Goal: Information Seeking & Learning: Learn about a topic

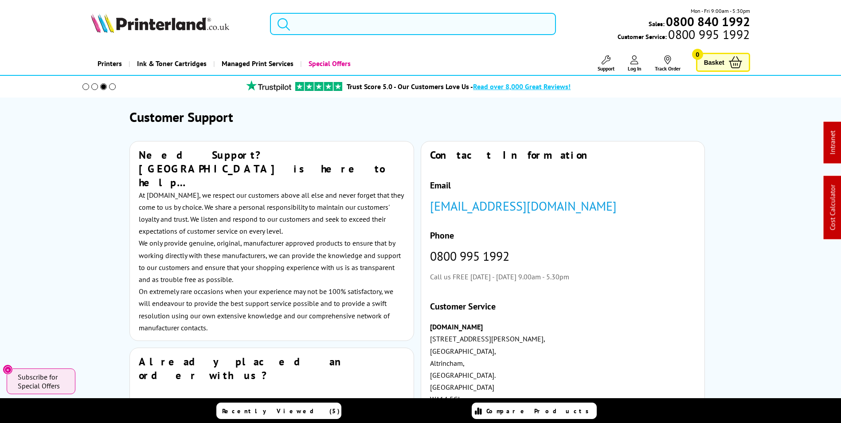
click at [397, 25] on input "search" at bounding box center [413, 24] width 286 height 22
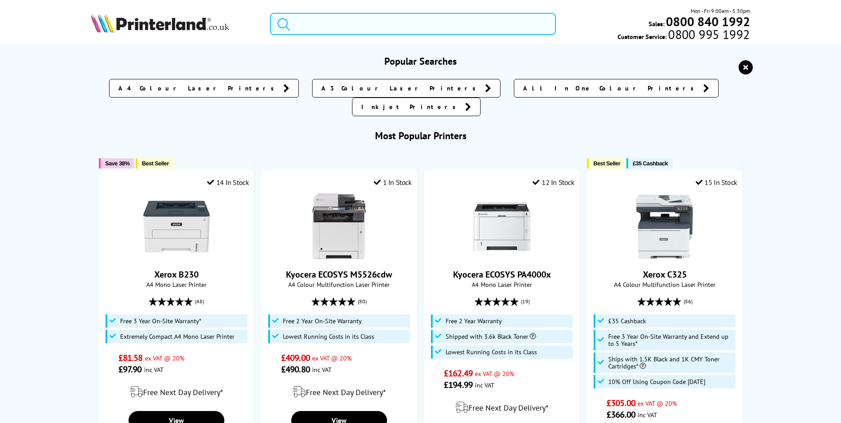
paste input "C11CJ88401"
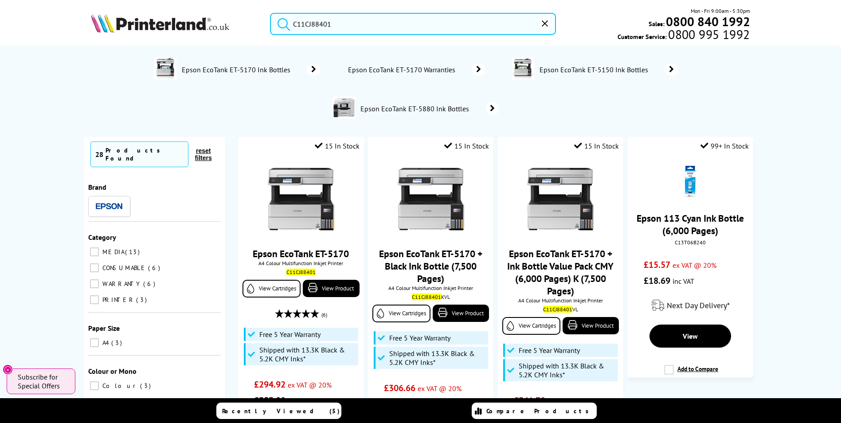
click at [331, 28] on input "C11CJ88401" at bounding box center [413, 24] width 286 height 22
paste input "C11CJ67427"
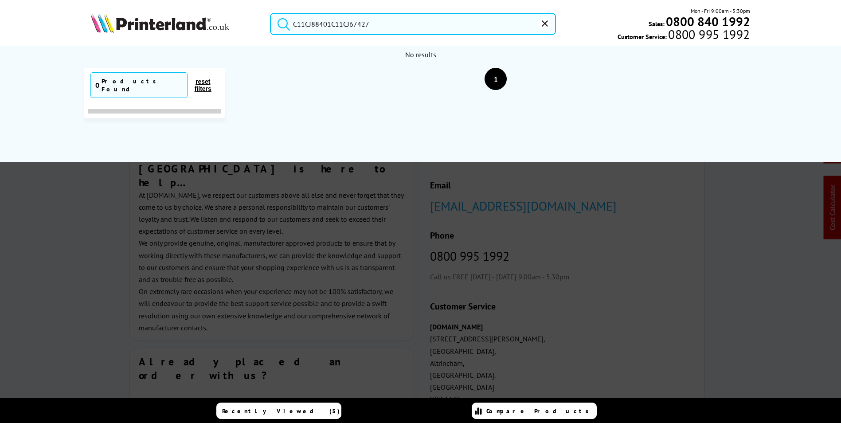
drag, startPoint x: 385, startPoint y: 27, endPoint x: 181, endPoint y: 47, distance: 205.0
click at [1, 38] on header "C11CJ88401C11CJ67427 Mon - Fri 9:00am - 5:30pm Sales: 0800 840 1992 Customer Se…" at bounding box center [420, 38] width 841 height 76
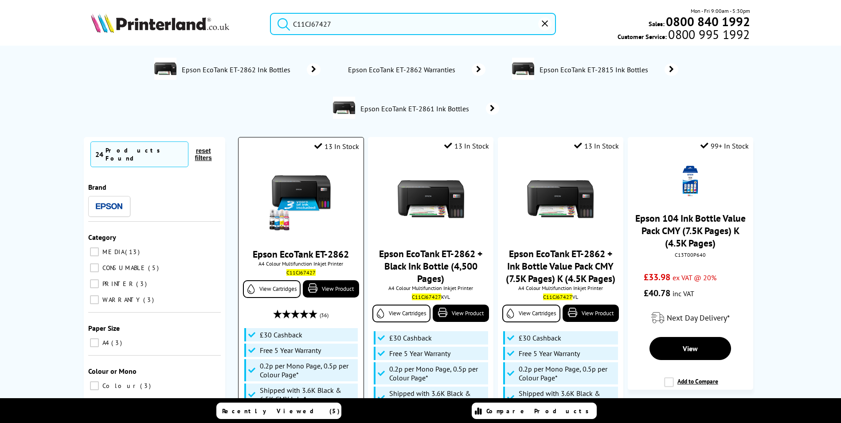
type input "C11CJ67427"
click at [321, 242] on div "Epson EcoTank ET-2862 A4 Colour Multifunction Inkjet Printer C11CJ67427 View Ca…" at bounding box center [301, 302] width 116 height 291
click at [315, 259] on link "Epson EcoTank ET-2862" at bounding box center [301, 254] width 96 height 12
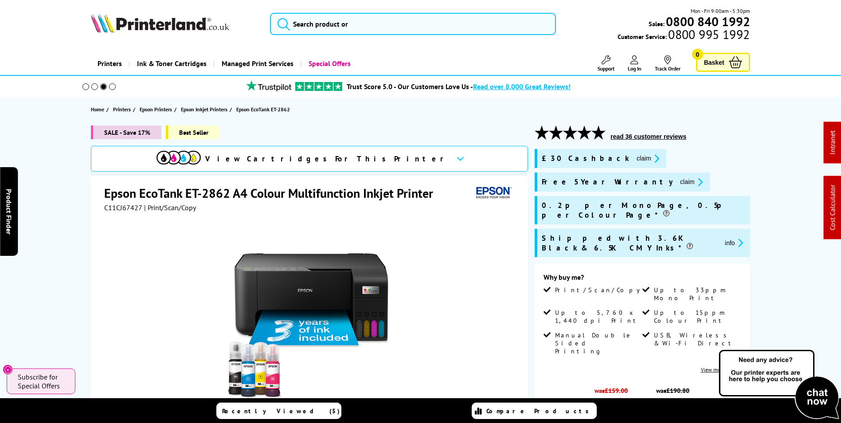
click at [634, 156] on button "claim" at bounding box center [648, 158] width 28 height 10
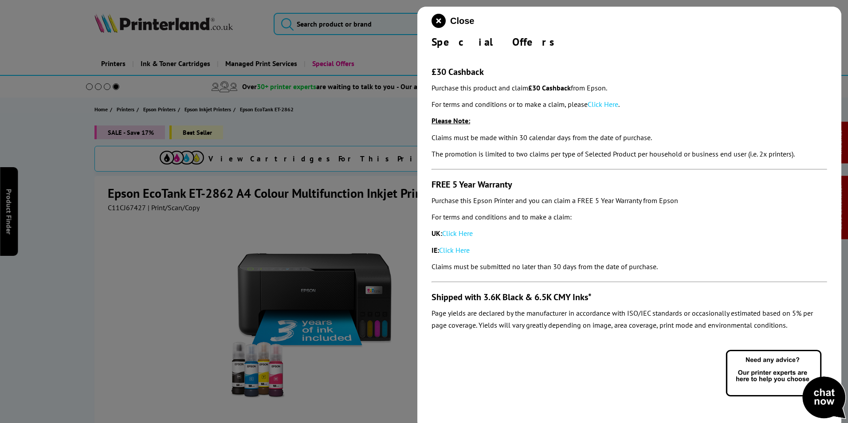
click at [606, 106] on link "Click Here" at bounding box center [603, 104] width 31 height 9
click at [463, 237] on link "Click Here" at bounding box center [457, 233] width 31 height 9
click at [443, 21] on icon "close modal" at bounding box center [438, 21] width 14 height 14
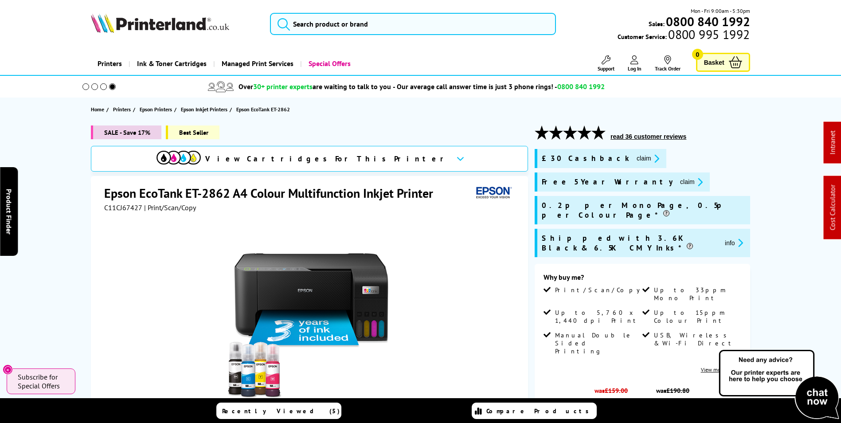
click at [610, 69] on span "Support" at bounding box center [606, 68] width 17 height 7
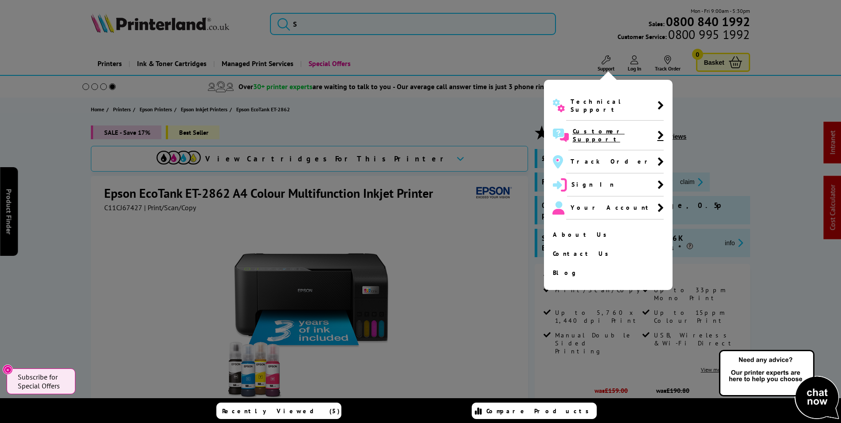
click at [608, 127] on span "Customer Support" at bounding box center [615, 135] width 85 height 16
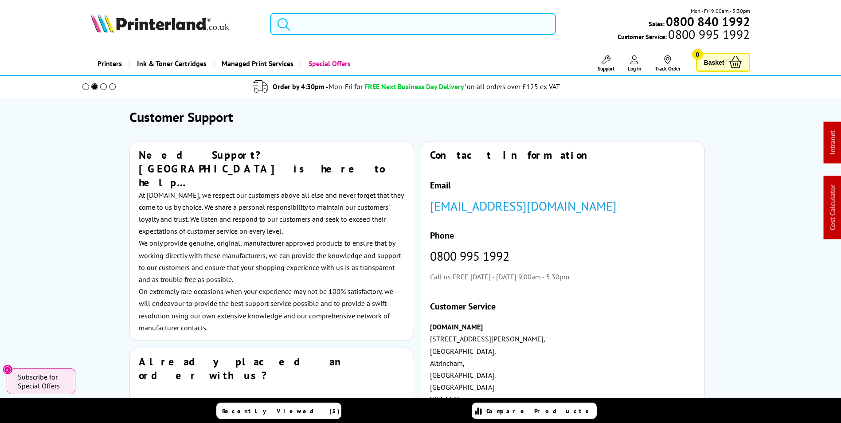
click at [356, 21] on input "search" at bounding box center [413, 24] width 286 height 22
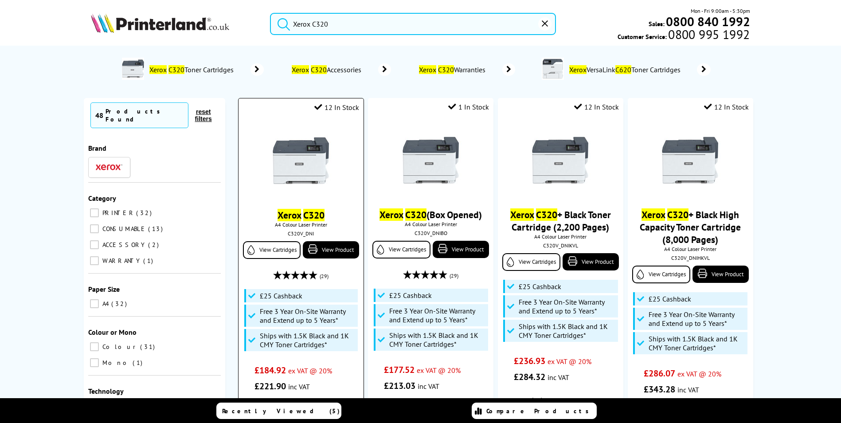
type input "Xerox C320"
click at [318, 210] on mark "C320" at bounding box center [313, 215] width 21 height 12
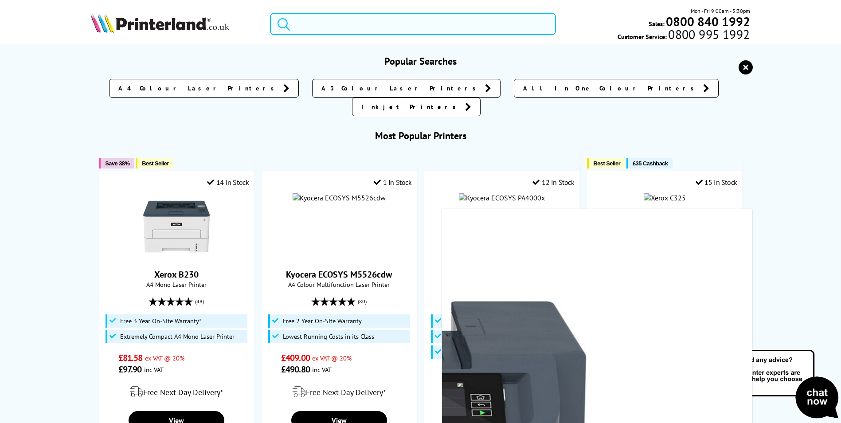
click at [369, 27] on input "search" at bounding box center [413, 24] width 286 height 22
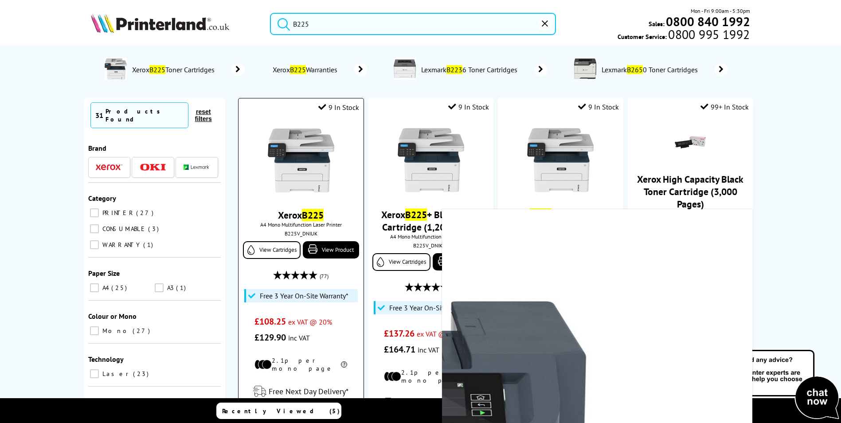
type input "B225"
click at [305, 221] on mark "B225" at bounding box center [313, 215] width 22 height 12
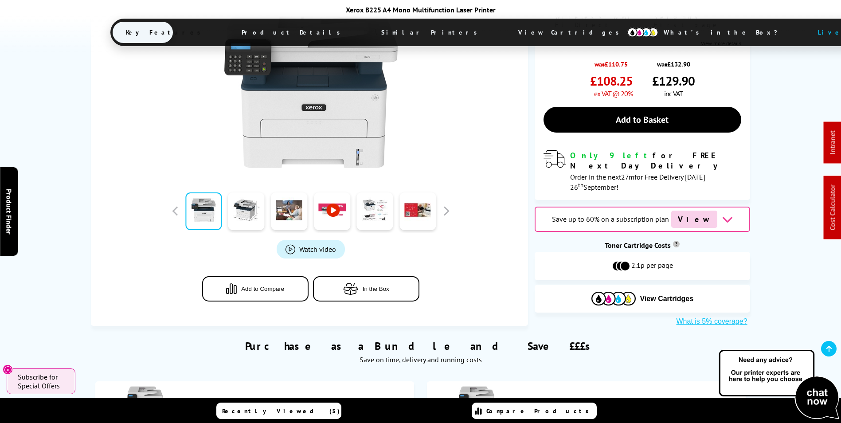
scroll to position [177, 0]
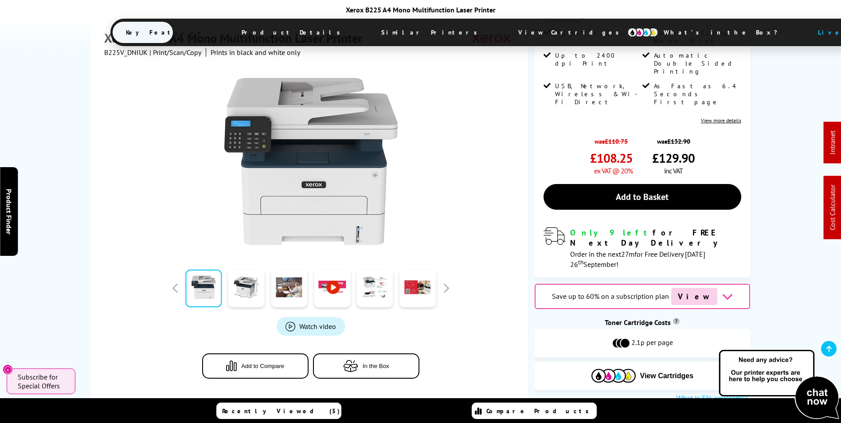
click at [323, 270] on link at bounding box center [332, 289] width 36 height 38
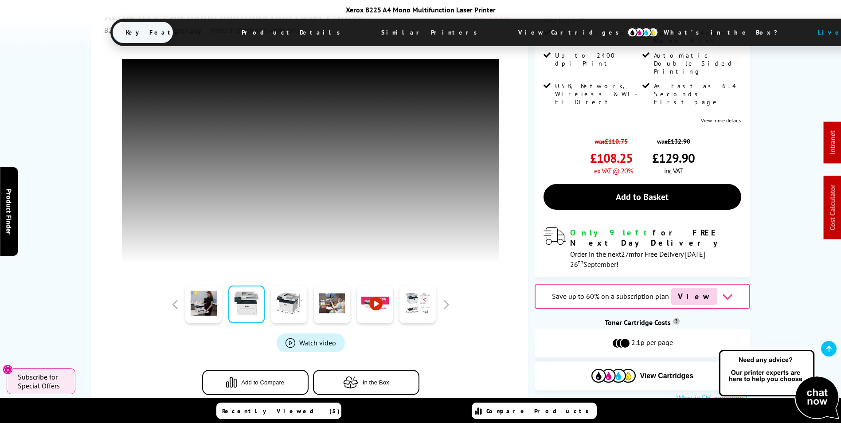
drag, startPoint x: 23, startPoint y: 265, endPoint x: 78, endPoint y: 231, distance: 64.9
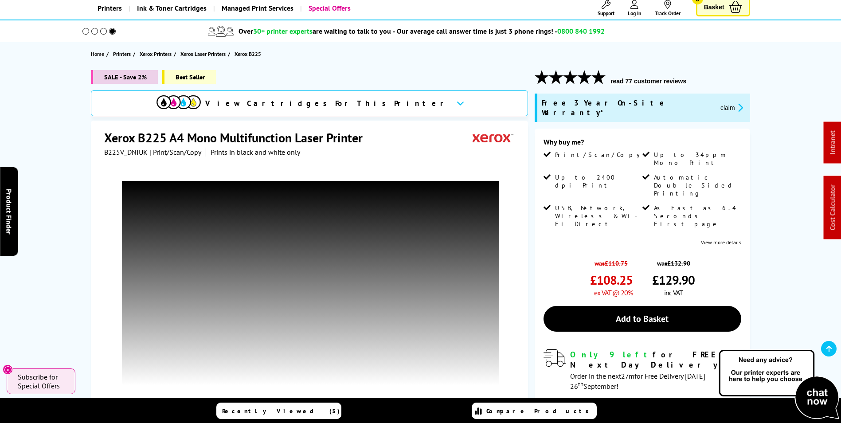
scroll to position [56, 0]
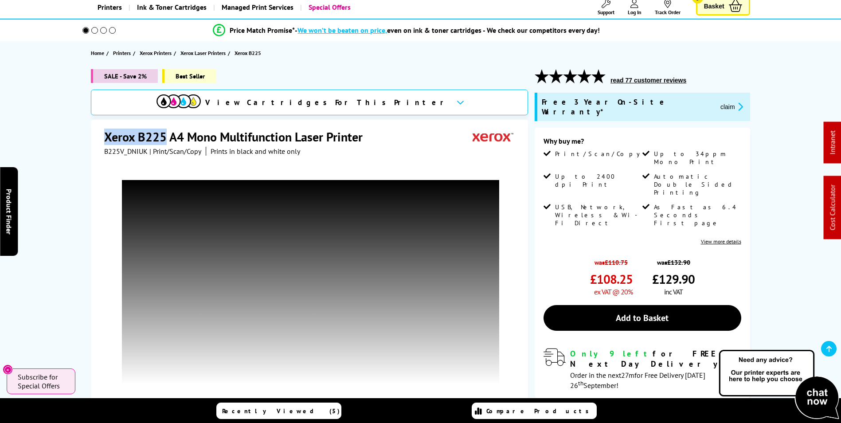
drag, startPoint x: 166, startPoint y: 135, endPoint x: 104, endPoint y: 136, distance: 62.1
click at [104, 136] on div "Xerox B225 A4 Mono Multifunction Laser Printer B225V_DNIUK | Print/Scan/Copy Pr…" at bounding box center [309, 330] width 437 height 421
copy h1 "Xerox B225"
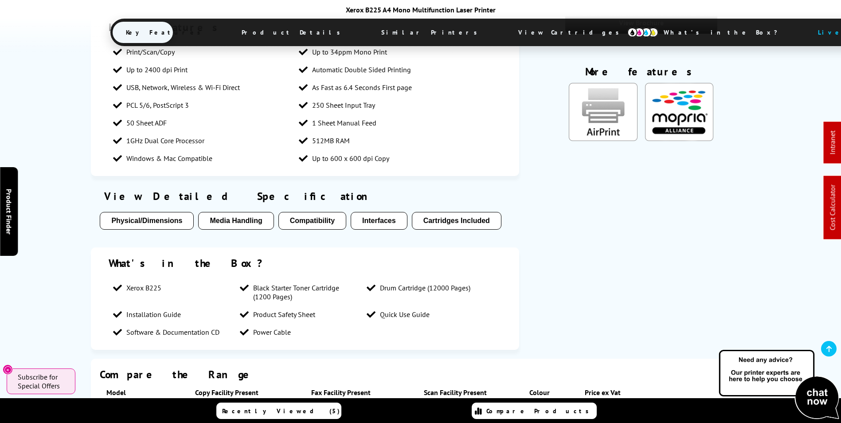
scroll to position [1387, 0]
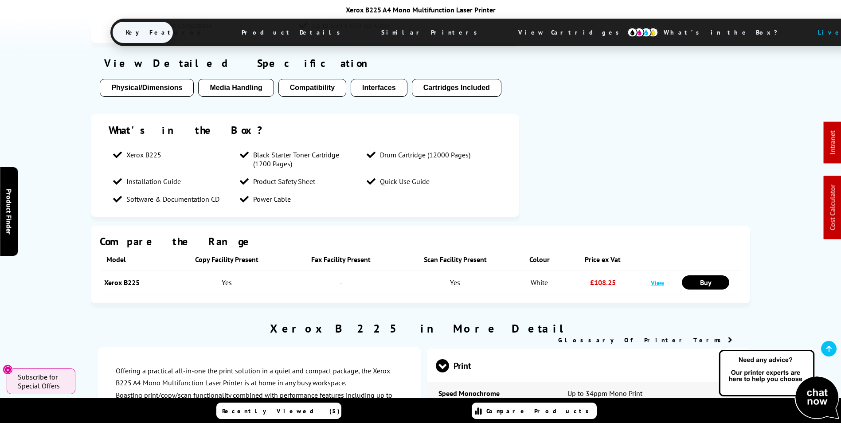
drag, startPoint x: 182, startPoint y: 180, endPoint x: 101, endPoint y: 175, distance: 81.3
click at [101, 175] on section "What's in the Box? Xerox B225 Black Starter Toner Cartridge (1200 Pages) Drum C…" at bounding box center [305, 165] width 428 height 102
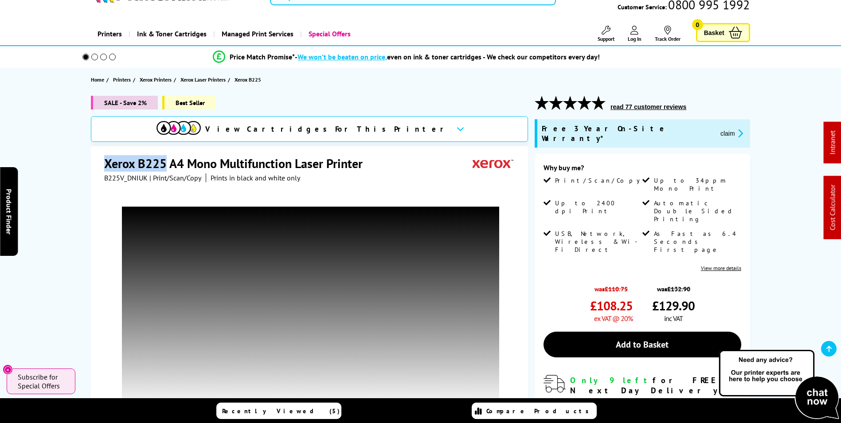
scroll to position [0, 0]
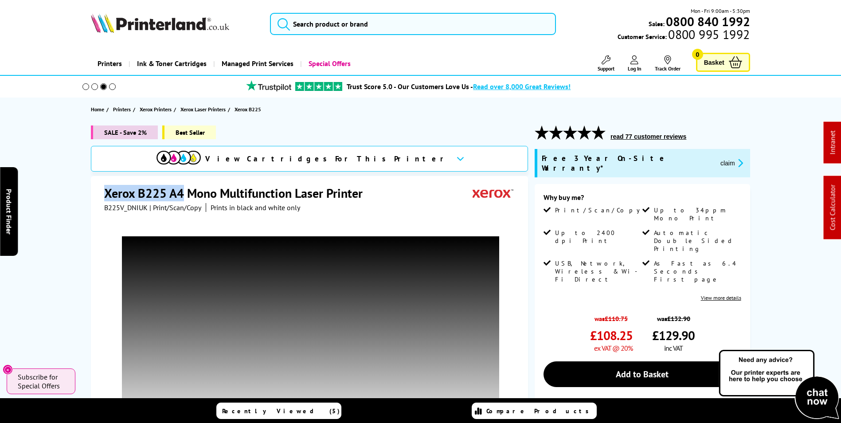
drag, startPoint x: 184, startPoint y: 190, endPoint x: 103, endPoint y: 190, distance: 81.6
click at [103, 190] on div "Xerox B225 A4 Mono Multifunction Laser Printer B225V_DNIUK | Print/Scan/Copy Pr…" at bounding box center [309, 386] width 437 height 421
copy h1 "Xerox B225 A4"
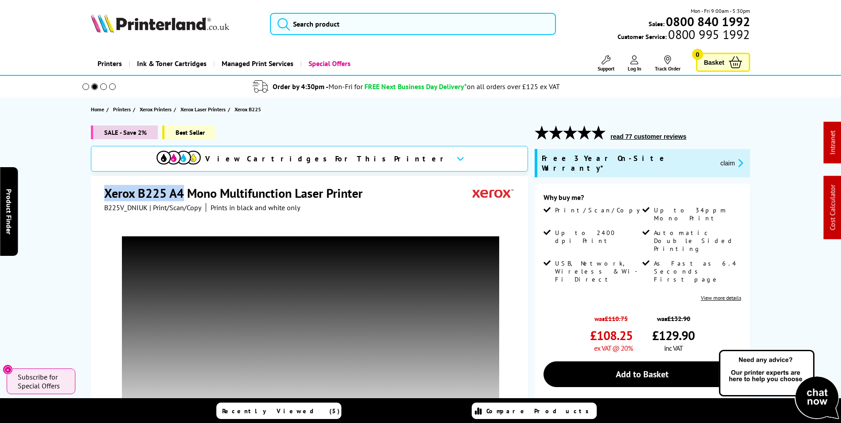
click at [159, 34] on picture at bounding box center [160, 30] width 138 height 9
